Goal: Task Accomplishment & Management: Manage account settings

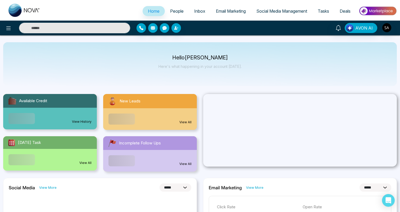
select select "*"
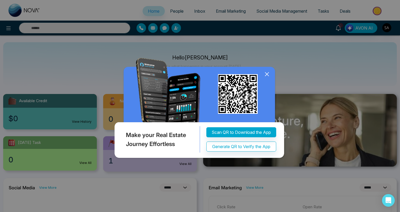
click at [266, 75] on icon at bounding box center [267, 74] width 8 height 8
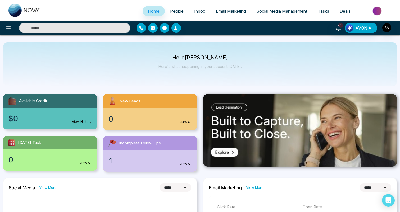
click at [227, 24] on div at bounding box center [184, 28] width 94 height 10
click at [335, 27] on link "1" at bounding box center [338, 27] width 13 height 9
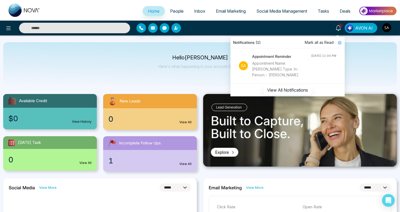
click at [157, 72] on div "Hello [PERSON_NAME] Here's what happening in your account [DATE]." at bounding box center [200, 64] width 394 height 44
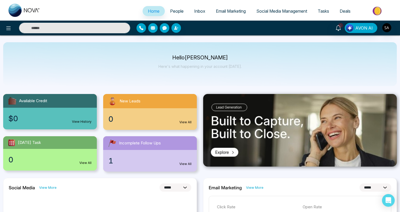
click at [130, 59] on div "Hello [PERSON_NAME] Here's what happening in your account [DATE]." at bounding box center [200, 64] width 394 height 44
click at [8, 30] on icon at bounding box center [8, 28] width 6 height 6
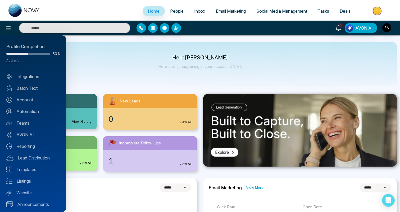
click at [111, 67] on div at bounding box center [200, 106] width 400 height 212
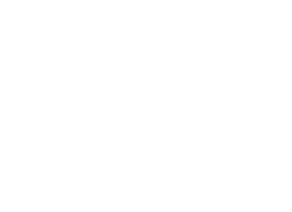
select select "*"
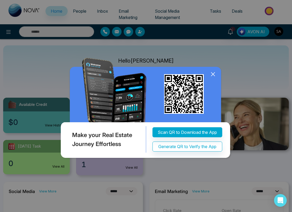
click at [216, 75] on icon at bounding box center [213, 74] width 8 height 8
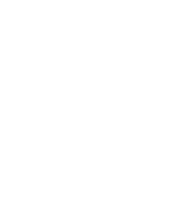
select select "*"
